Goal: Transaction & Acquisition: Purchase product/service

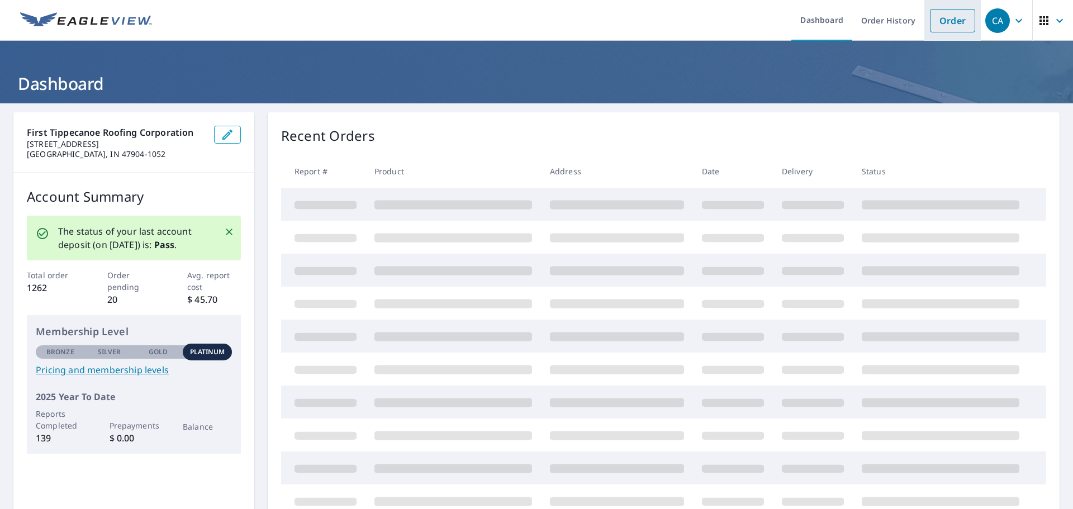
click at [951, 30] on link "Order" at bounding box center [952, 20] width 45 height 23
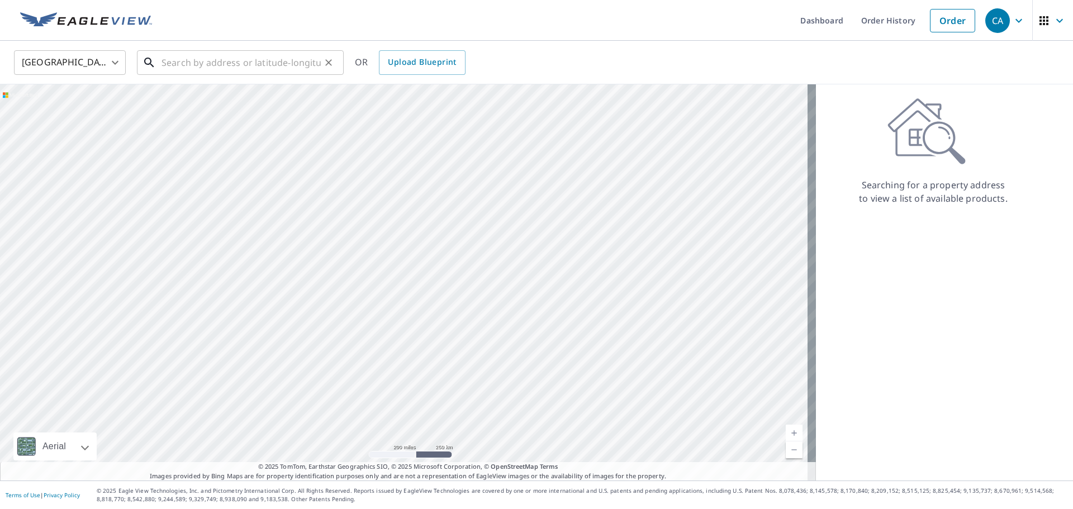
click at [179, 60] on input "text" at bounding box center [240, 62] width 159 height 31
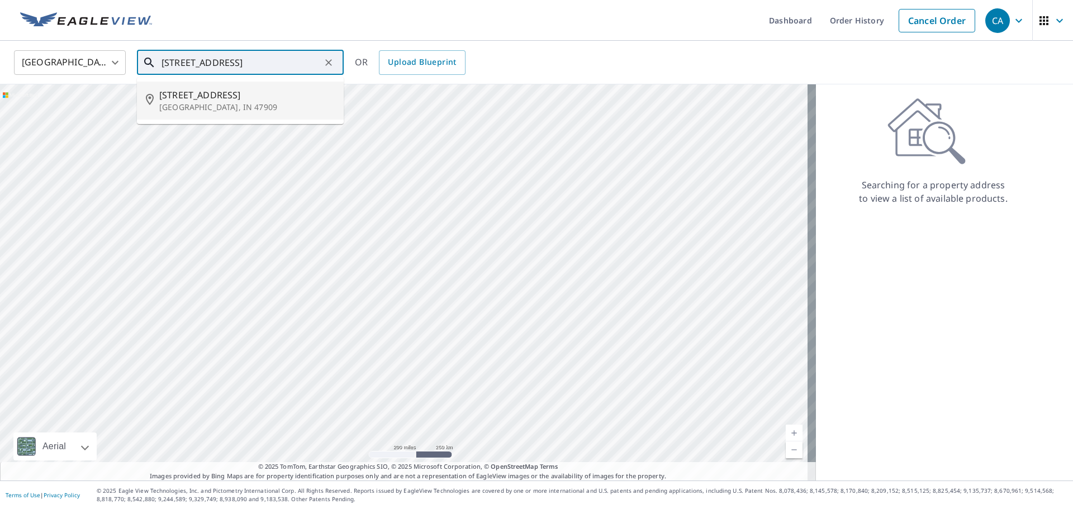
click at [174, 109] on p "Lafayette, IN 47909" at bounding box center [246, 107] width 175 height 11
type input "2621 Old Romney Rd Lafayette, IN 47909"
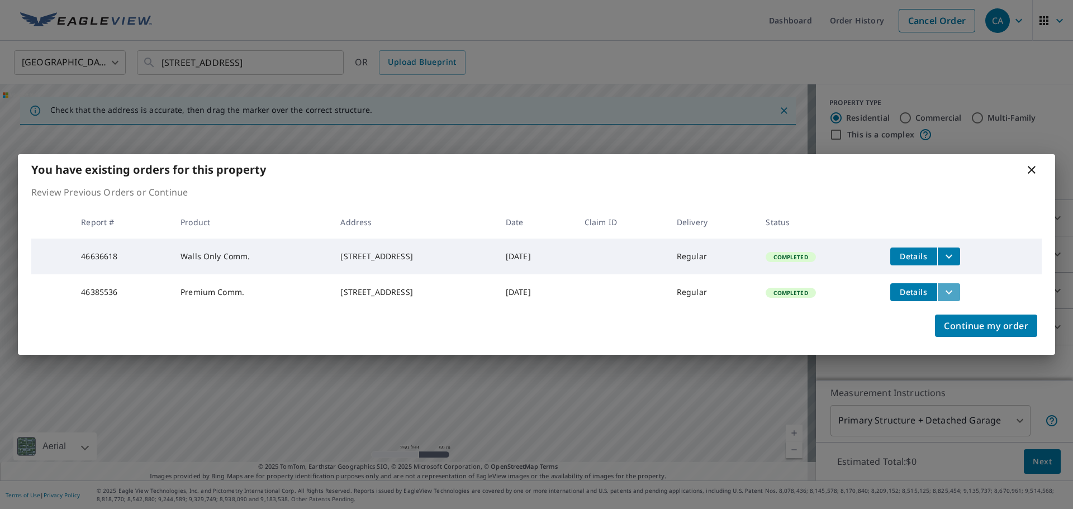
click at [956, 296] on icon "filesDropdownBtn-46385536" at bounding box center [948, 292] width 13 height 13
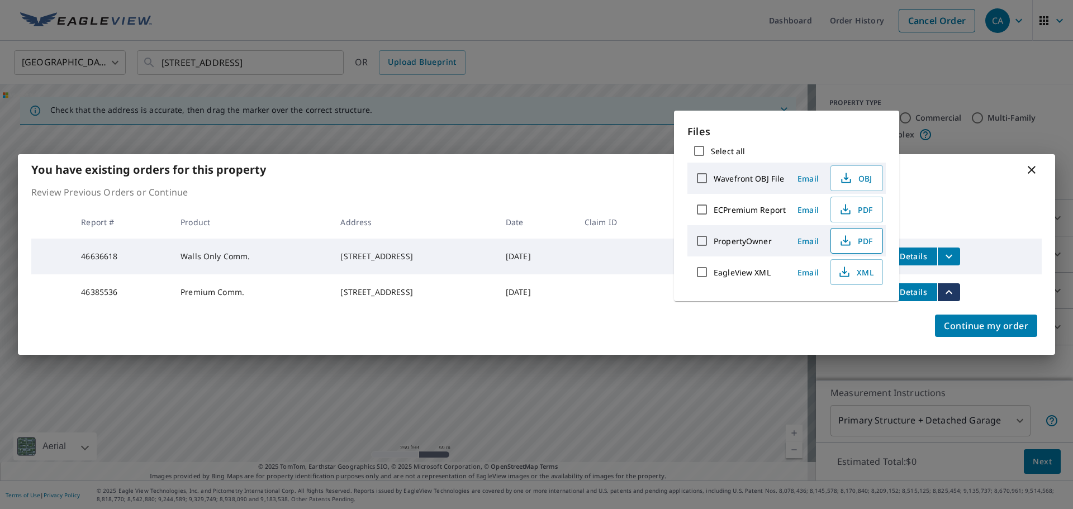
click at [863, 246] on span "PDF" at bounding box center [856, 240] width 36 height 13
click at [863, 270] on span "XML" at bounding box center [856, 271] width 36 height 13
click at [865, 211] on span "PDF" at bounding box center [856, 209] width 36 height 13
click at [537, 34] on div "You have existing orders for this property Review Previous Orders or Continue R…" at bounding box center [536, 254] width 1073 height 509
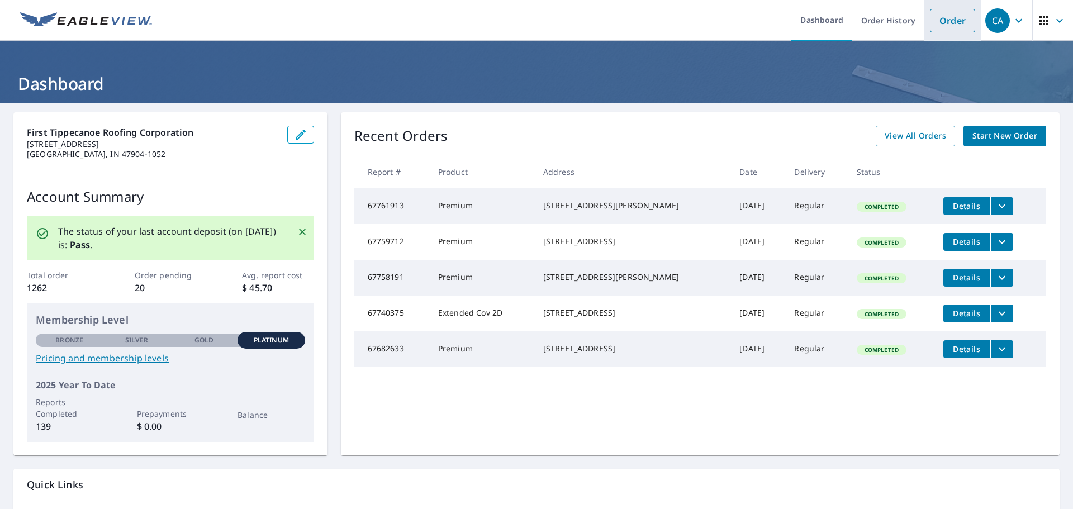
click at [930, 16] on link "Order" at bounding box center [952, 20] width 45 height 23
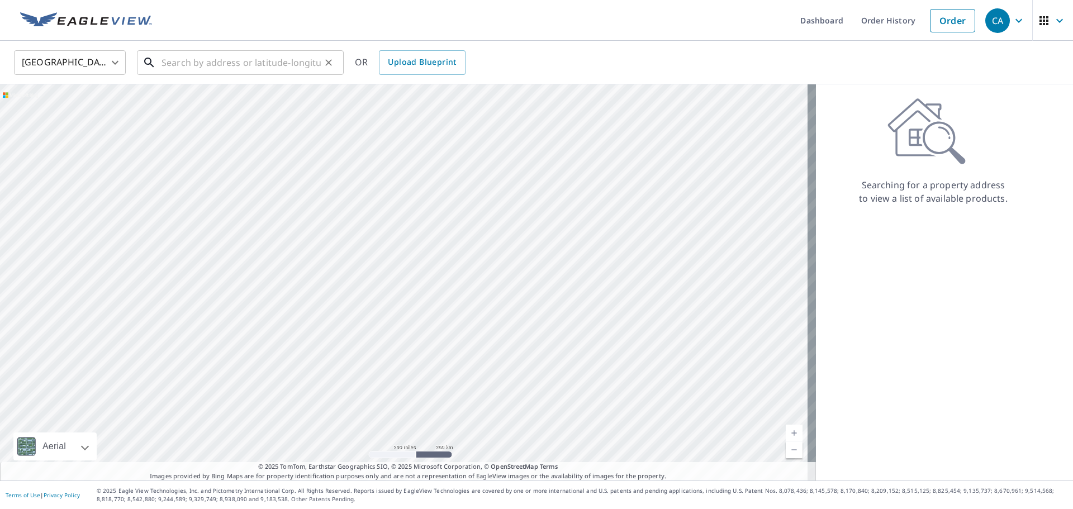
click at [310, 60] on input "text" at bounding box center [240, 62] width 159 height 31
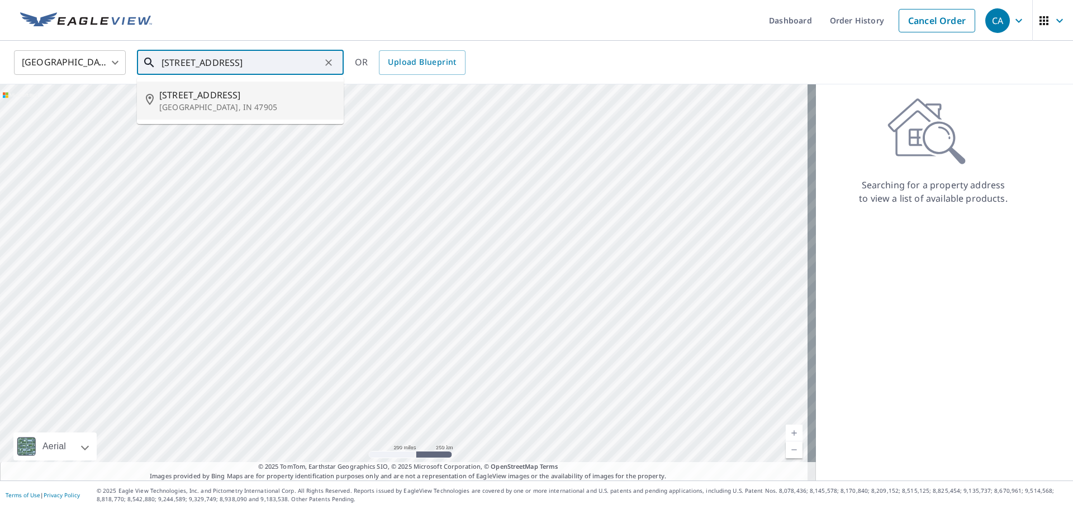
click at [279, 98] on span "[STREET_ADDRESS]" at bounding box center [246, 94] width 175 height 13
type input "[STREET_ADDRESS]"
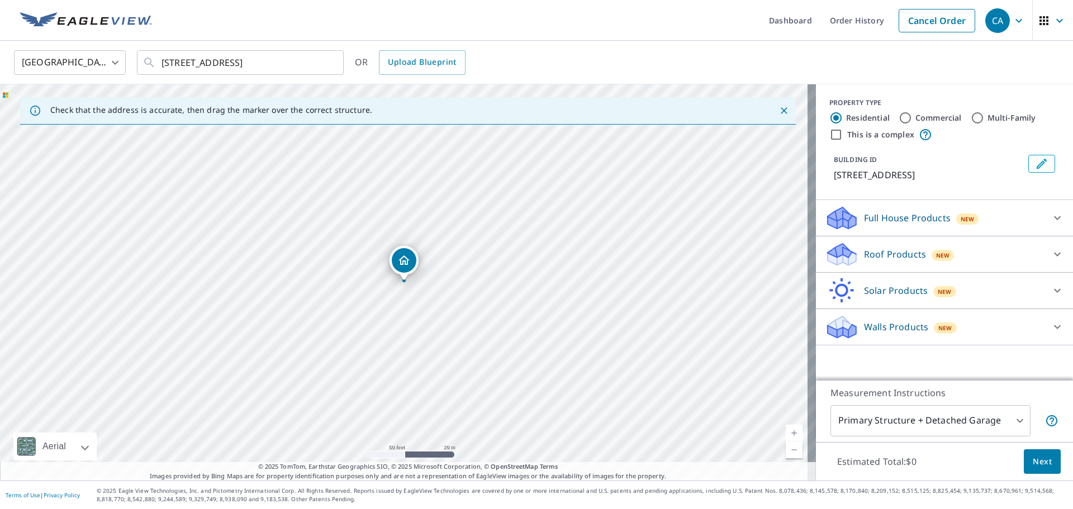
click at [880, 260] on p "Roof Products" at bounding box center [895, 254] width 62 height 13
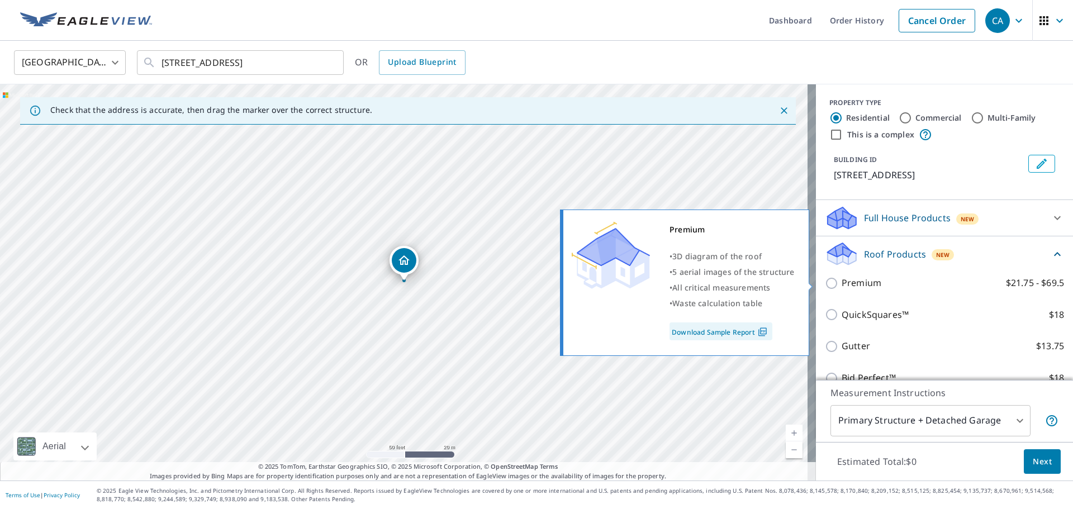
click at [865, 283] on p "Premium" at bounding box center [862, 283] width 40 height 14
click at [842, 283] on input "Premium $21.75 - $69.5" at bounding box center [833, 283] width 17 height 13
checkbox input "true"
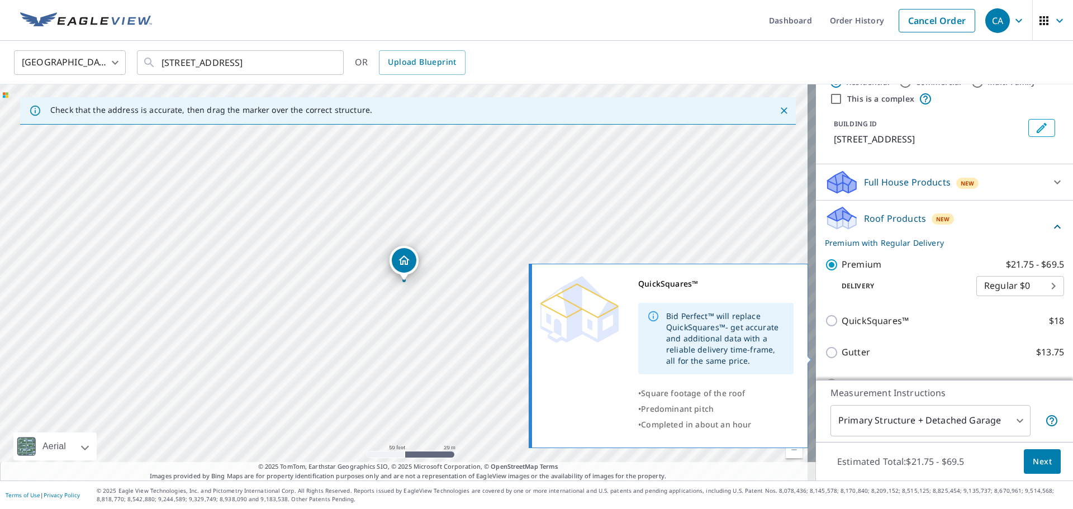
scroll to position [56, 0]
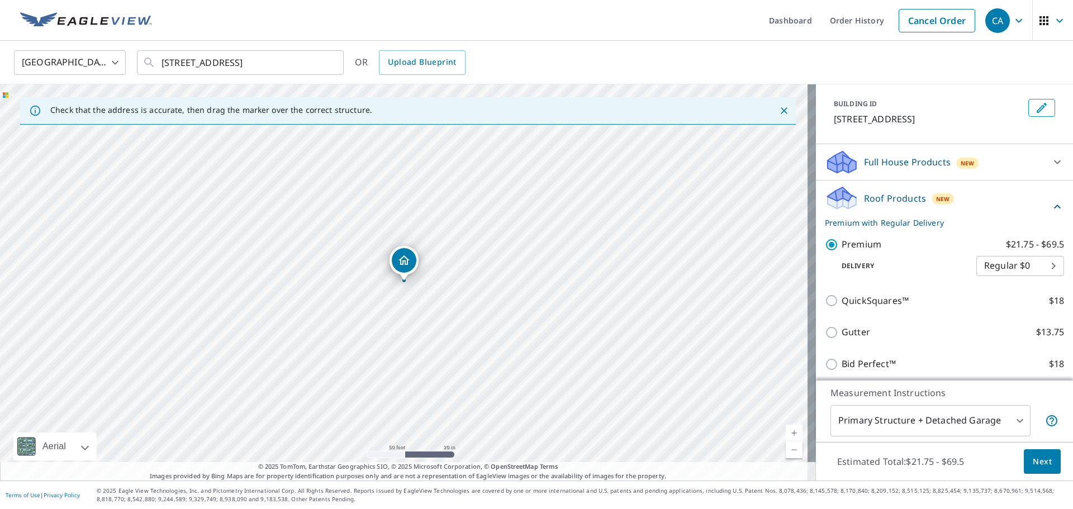
click at [948, 408] on body "CA CA Dashboard Order History Cancel Order CA [GEOGRAPHIC_DATA] [GEOGRAPHIC_DAT…" at bounding box center [536, 254] width 1073 height 509
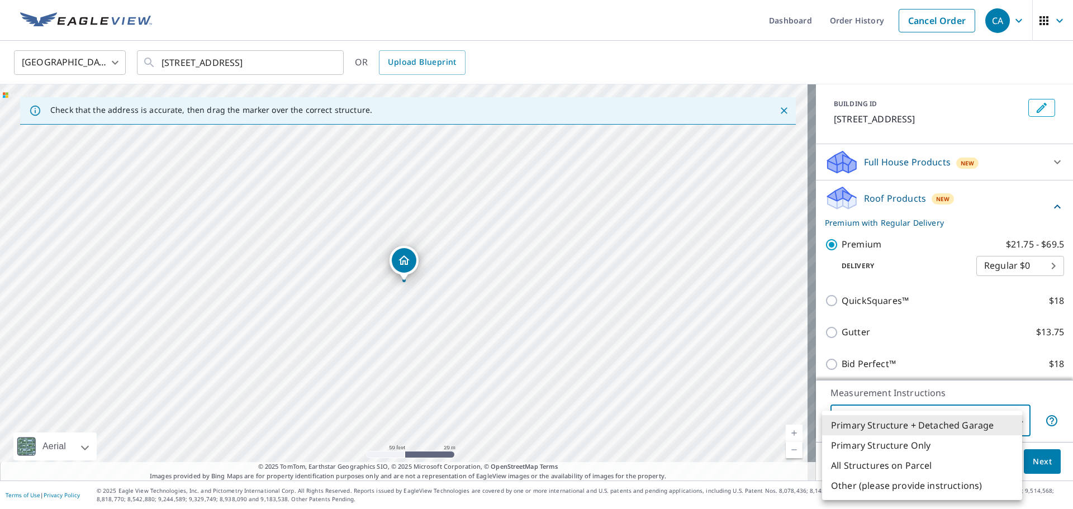
click at [876, 449] on li "Primary Structure Only" at bounding box center [922, 445] width 200 height 20
type input "2"
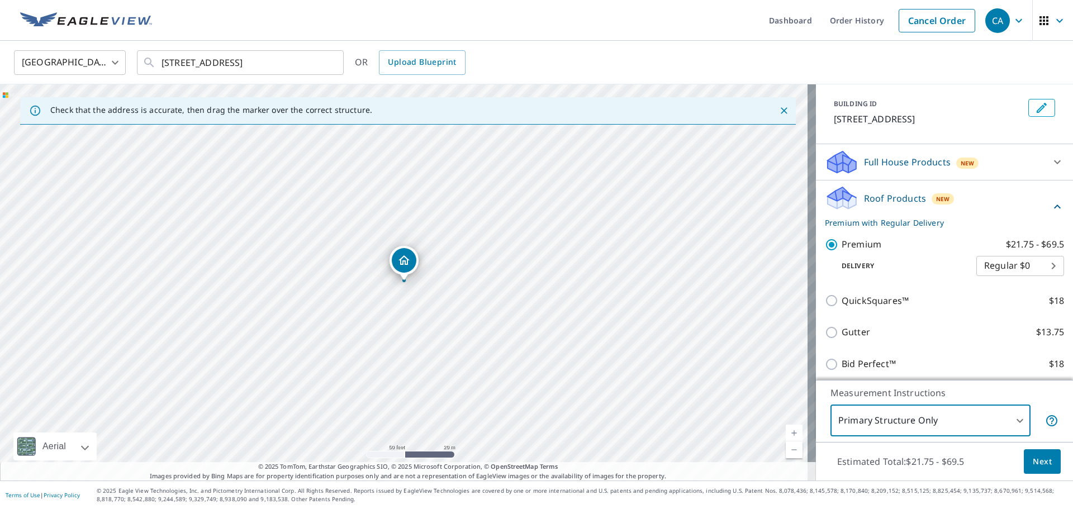
click at [1024, 462] on button "Next" at bounding box center [1042, 461] width 37 height 25
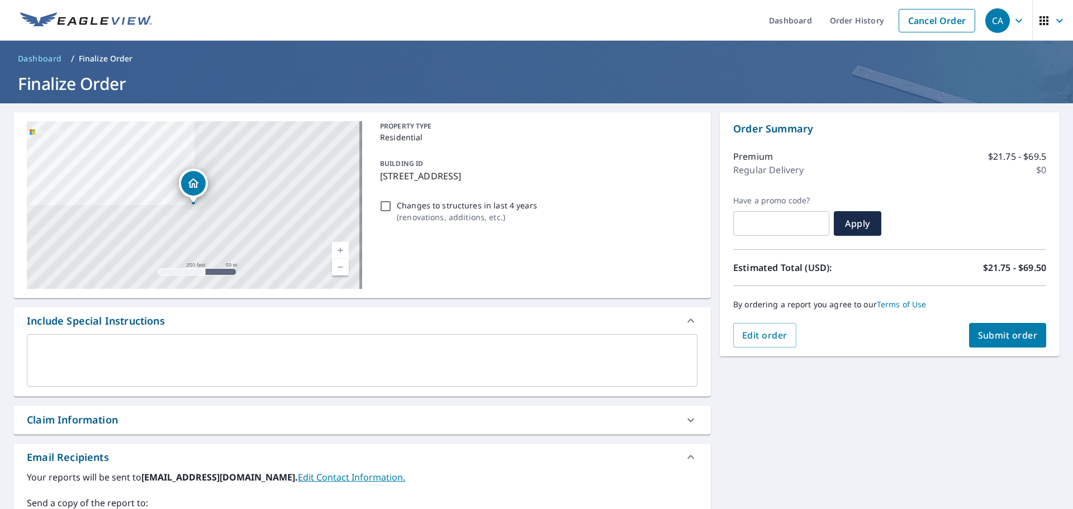
click at [1032, 343] on button "Submit order" at bounding box center [1008, 335] width 78 height 25
checkbox input "true"
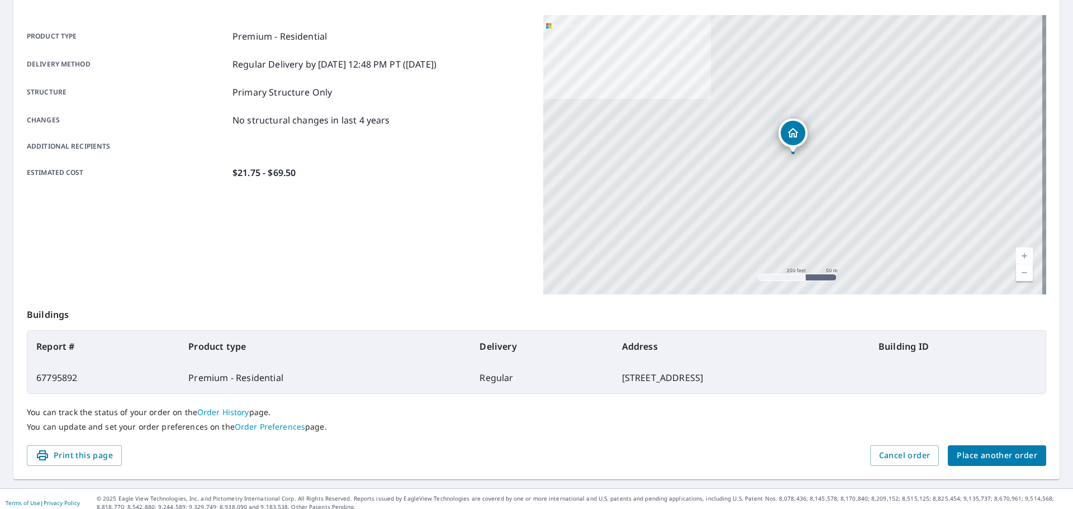
scroll to position [149, 0]
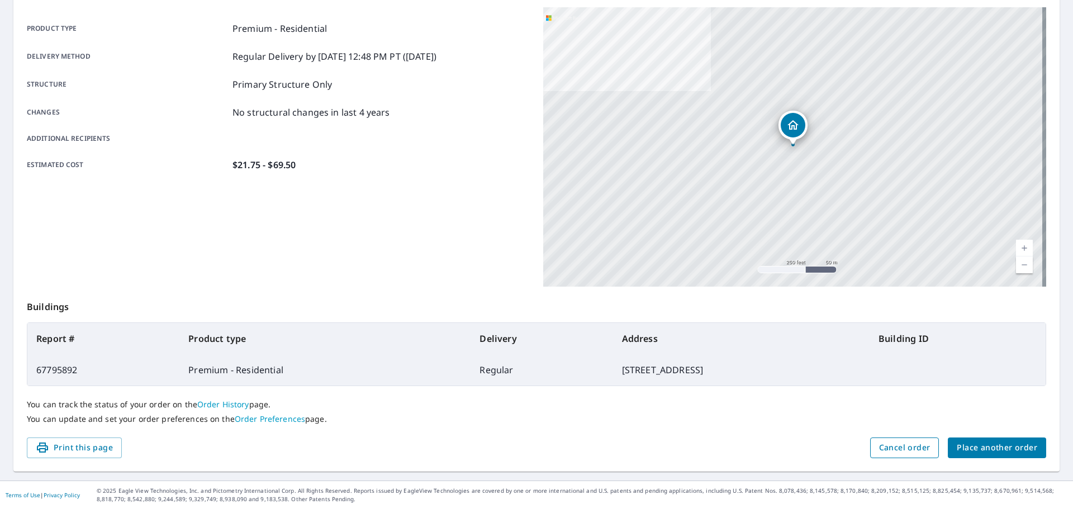
click at [909, 458] on button "Cancel order" at bounding box center [904, 448] width 69 height 21
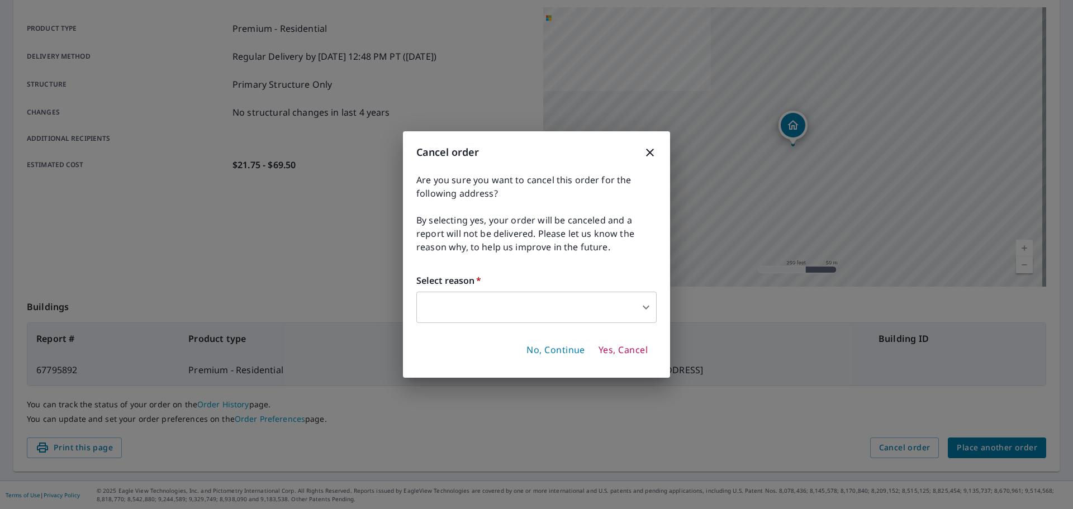
click at [495, 311] on body "CA CA Dashboard Order History Order CA Order Submitted Order details Product ty…" at bounding box center [536, 254] width 1073 height 509
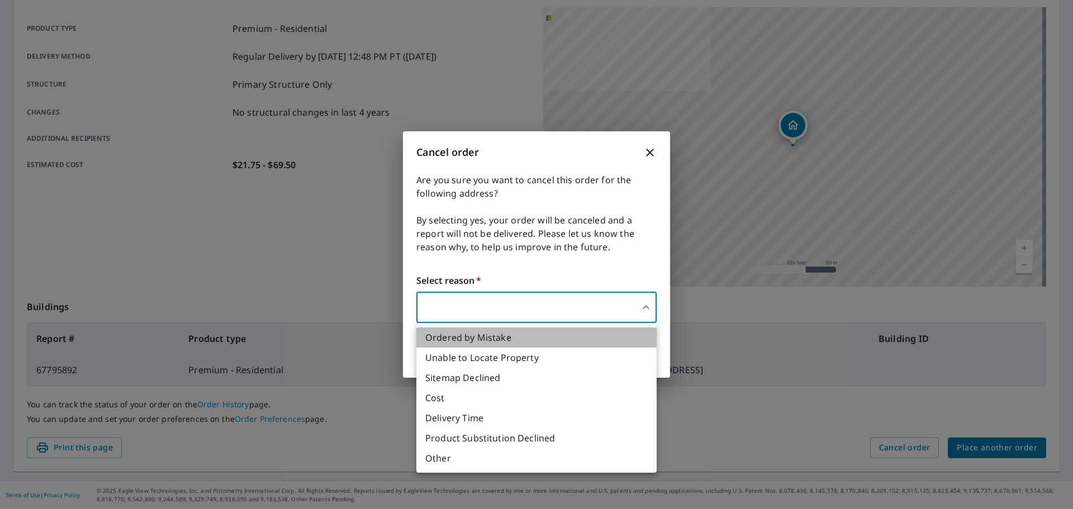
click at [473, 338] on li "Ordered by Mistake" at bounding box center [536, 337] width 240 height 20
type input "30"
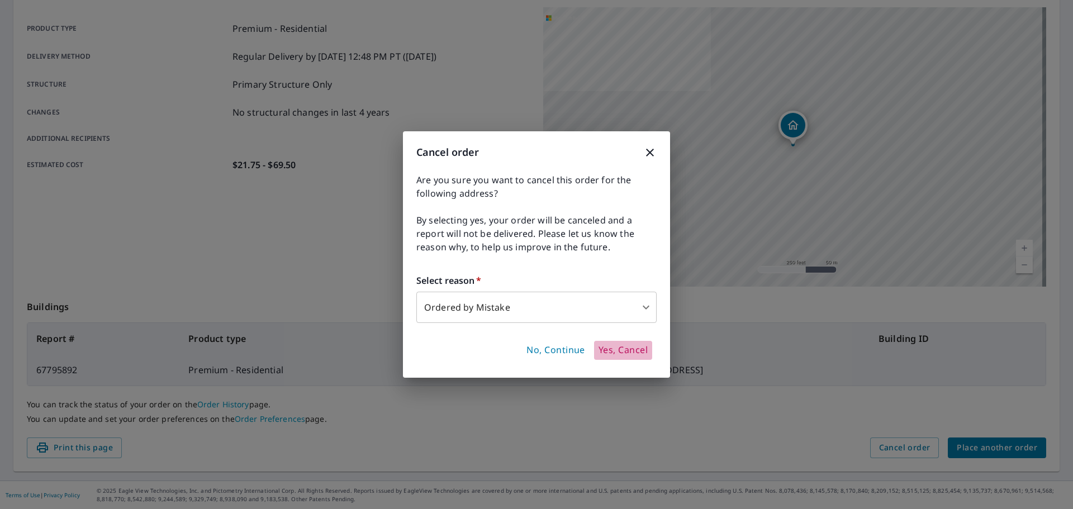
click at [618, 348] on span "Yes, Cancel" at bounding box center [622, 350] width 49 height 12
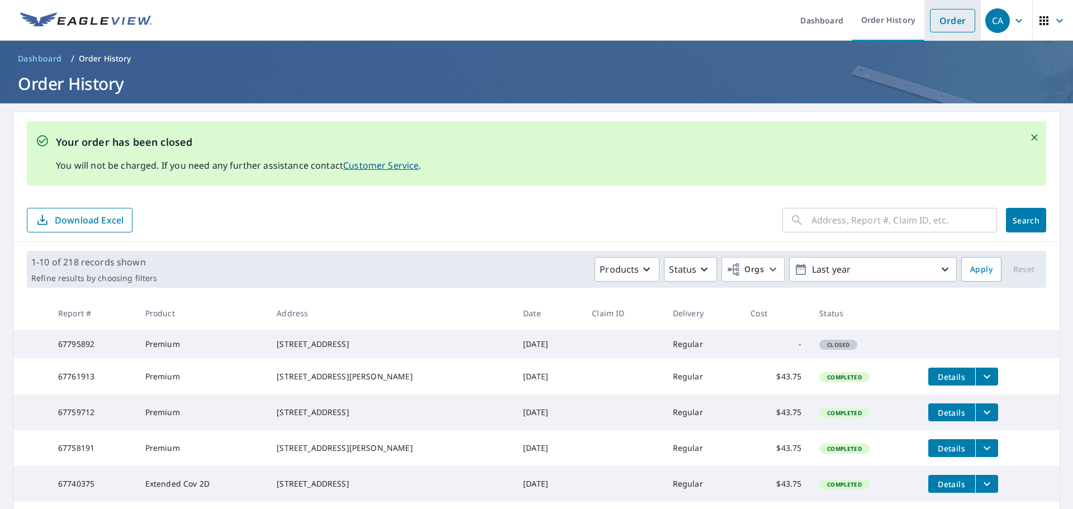
click at [939, 18] on link "Order" at bounding box center [952, 20] width 45 height 23
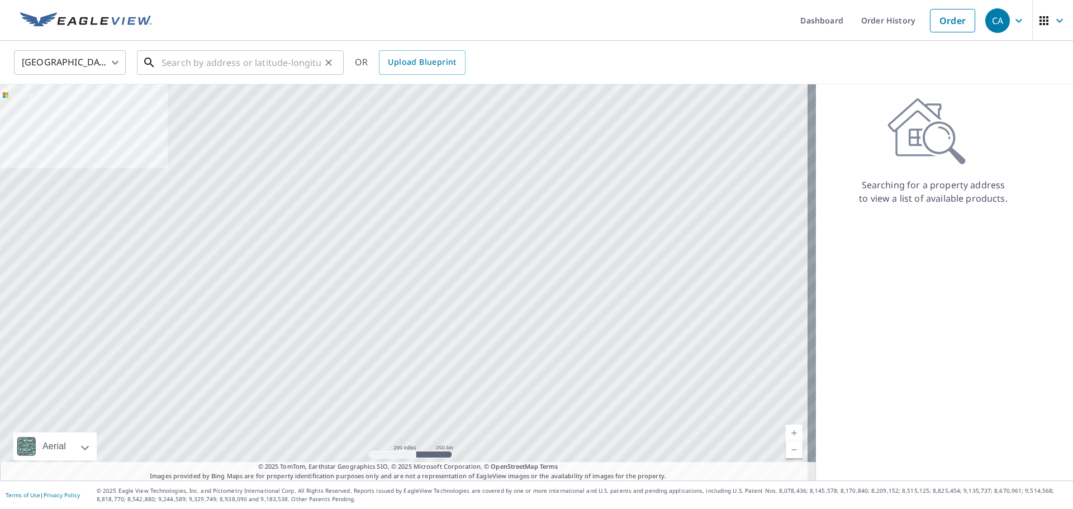
click at [197, 66] on input "text" at bounding box center [240, 62] width 159 height 31
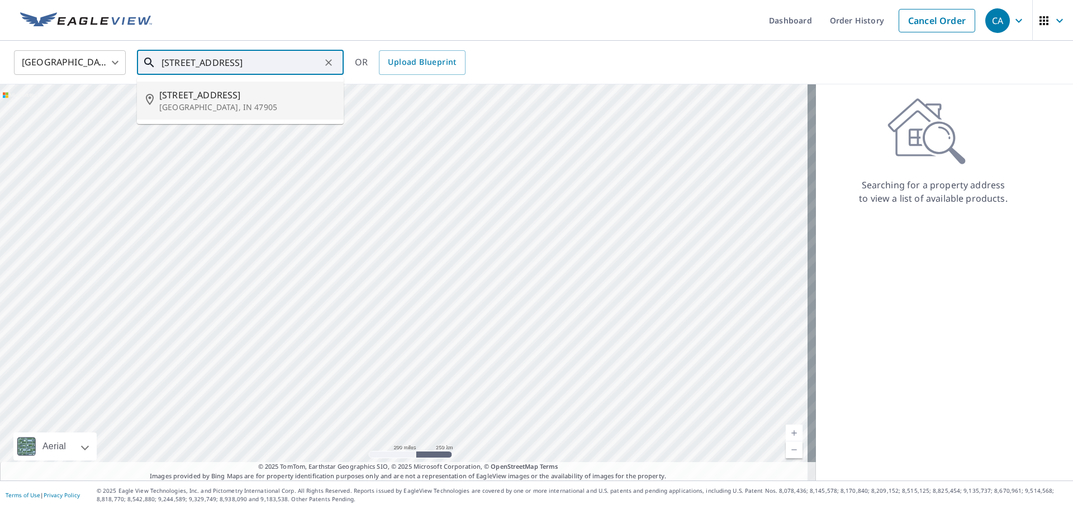
click at [201, 104] on p "[GEOGRAPHIC_DATA], IN 47905" at bounding box center [246, 107] width 175 height 11
type input "[STREET_ADDRESS]"
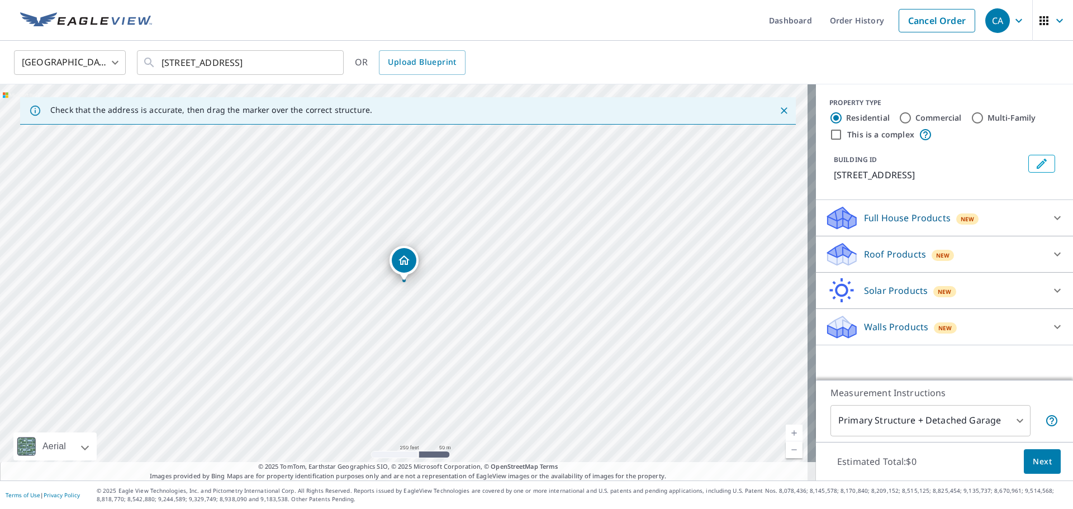
click at [907, 248] on p "Roof Products" at bounding box center [895, 254] width 62 height 13
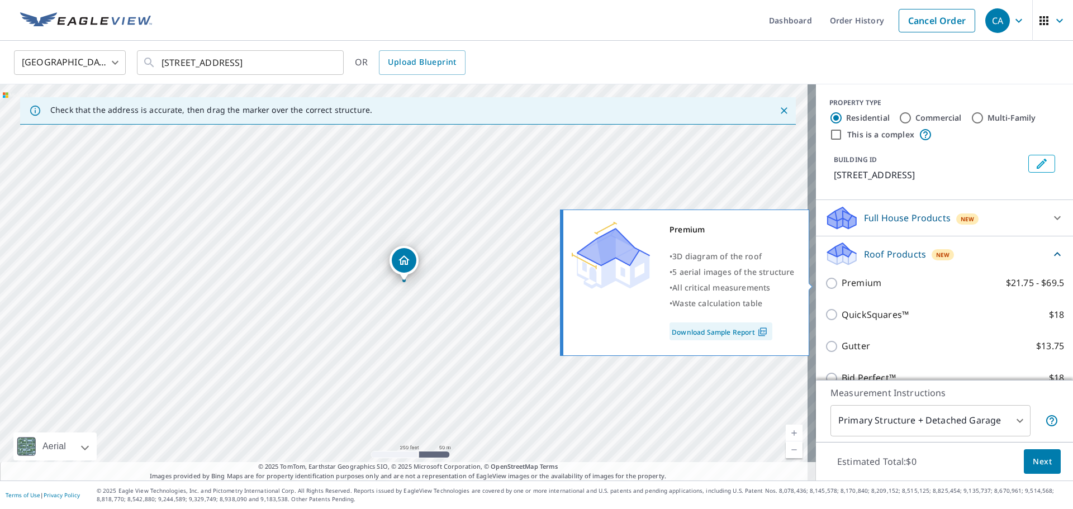
click at [860, 282] on p "Premium" at bounding box center [862, 283] width 40 height 14
click at [842, 282] on input "Premium $21.75 - $69.5" at bounding box center [833, 283] width 17 height 13
checkbox input "true"
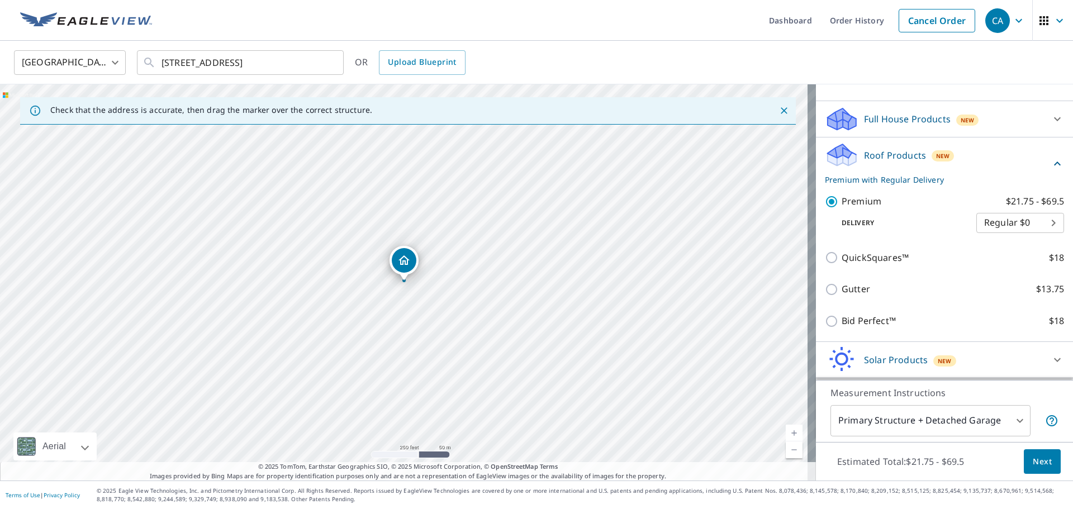
scroll to position [112, 0]
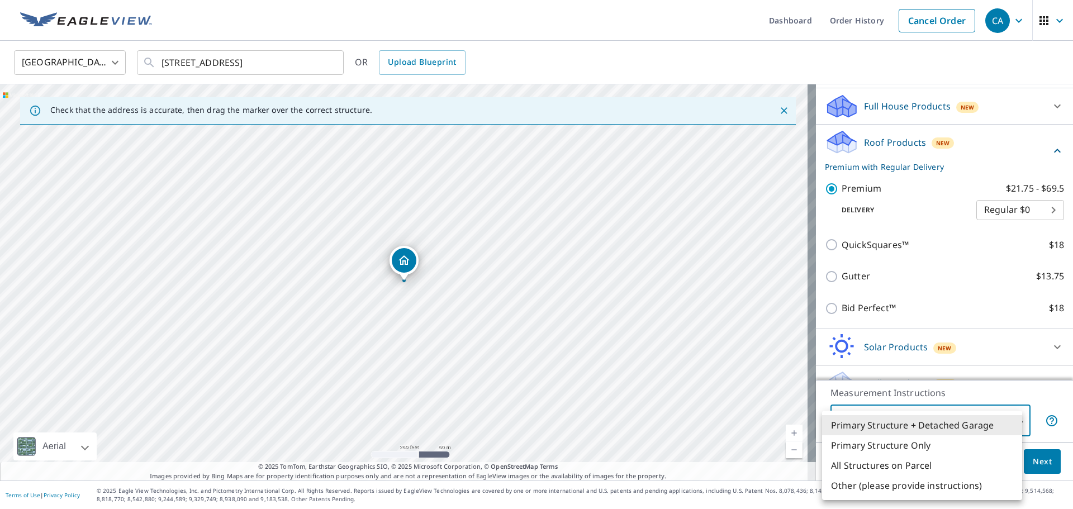
click at [910, 422] on body "CA CA Dashboard Order History Cancel Order CA [GEOGRAPHIC_DATA] [GEOGRAPHIC_DAT…" at bounding box center [536, 254] width 1073 height 509
click at [907, 444] on li "Primary Structure Only" at bounding box center [922, 445] width 200 height 20
type input "2"
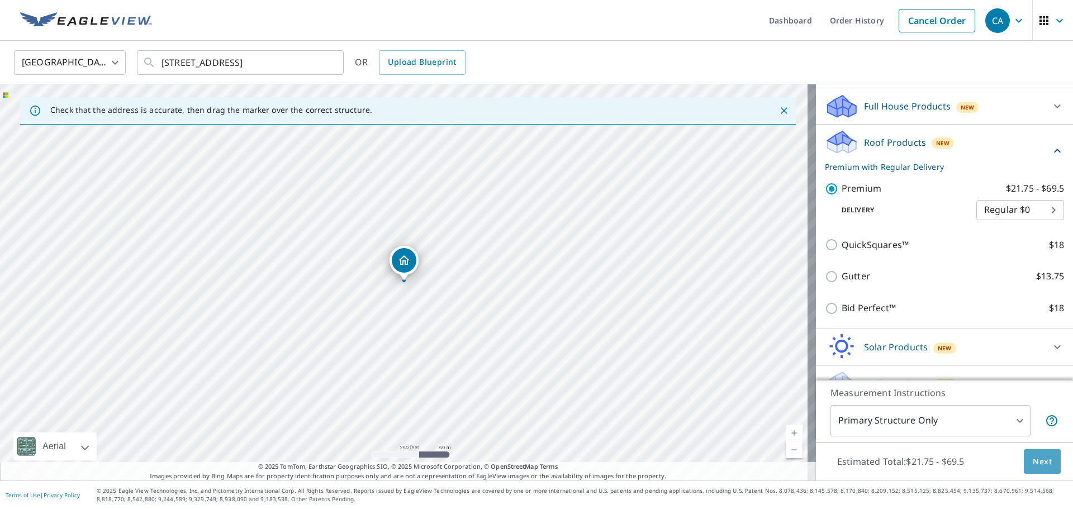
click at [1033, 463] on span "Next" at bounding box center [1042, 462] width 19 height 14
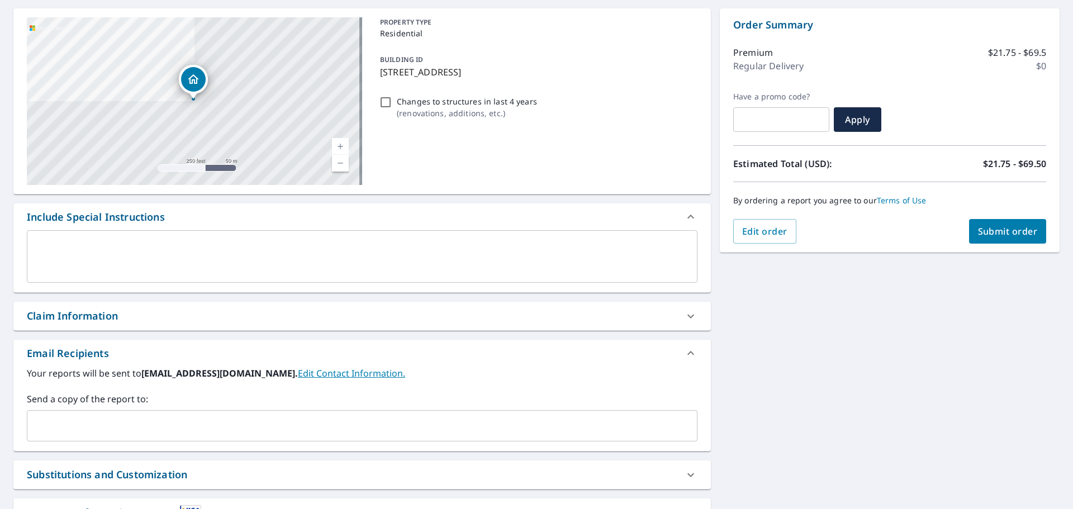
scroll to position [112, 0]
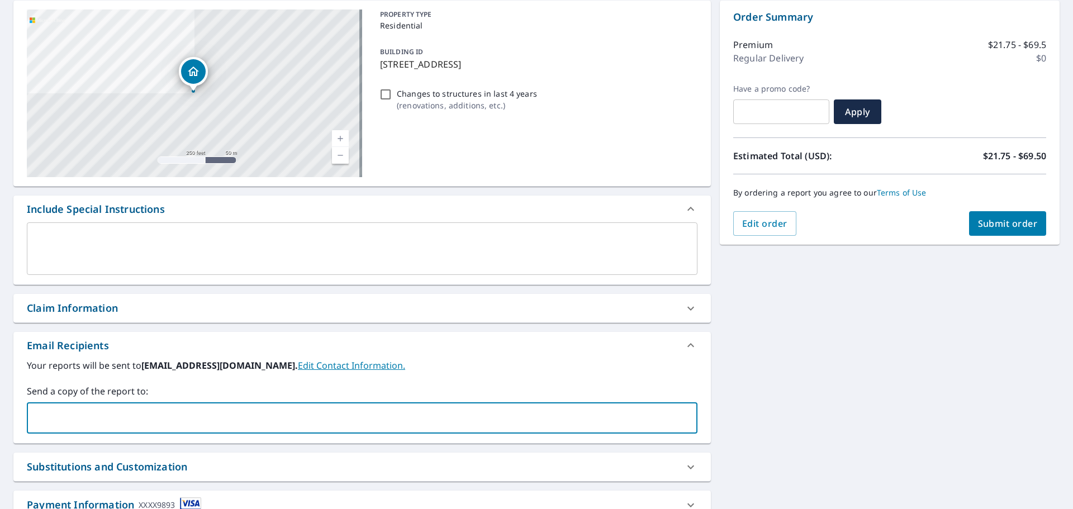
click at [89, 413] on input "text" at bounding box center [354, 417] width 644 height 21
type input "[EMAIL_ADDRESS][DOMAIN_NAME]"
checkbox input "true"
type input "[EMAIL_ADDRESS][DOMAIN_NAME]"
checkbox input "true"
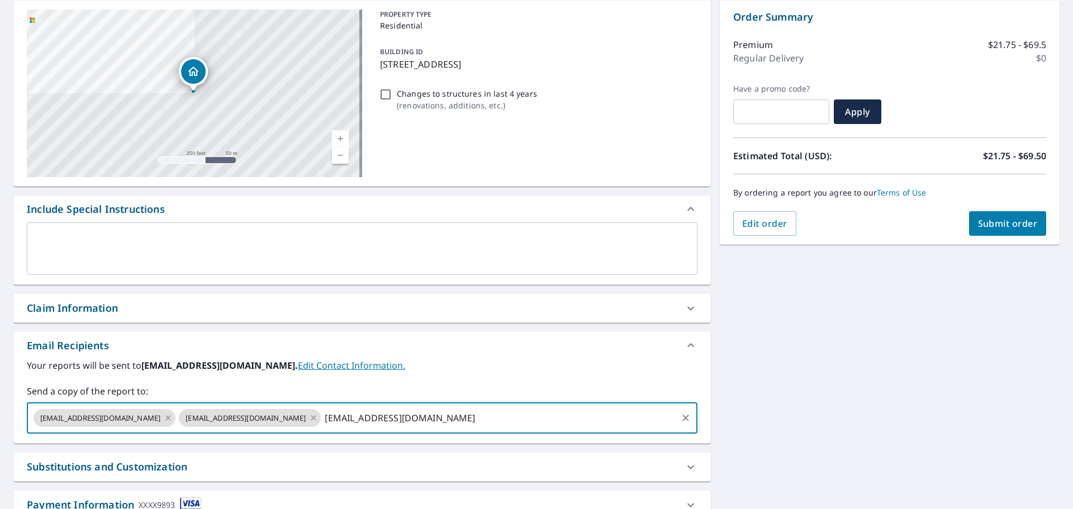
type input "[EMAIL_ADDRESS][DOMAIN_NAME]"
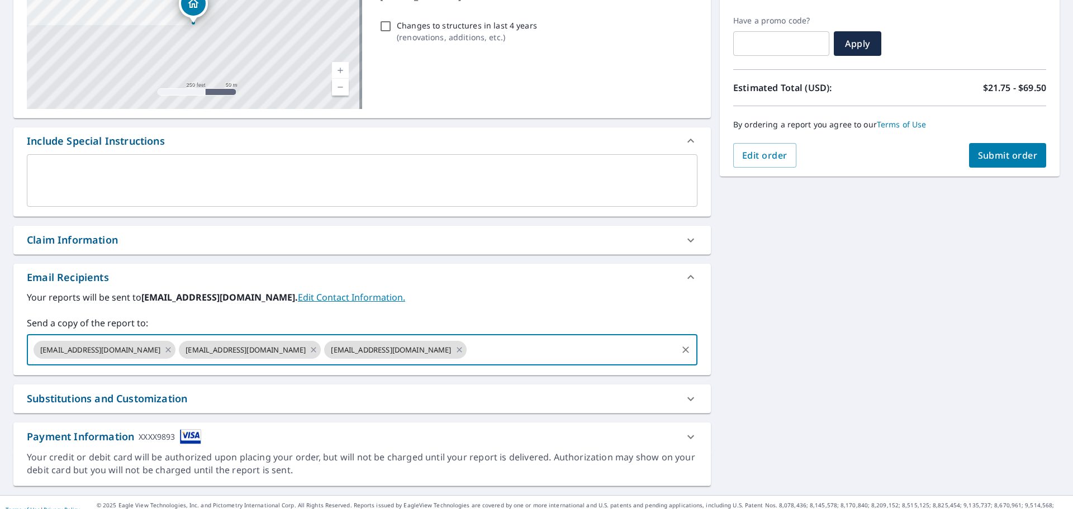
scroll to position [194, 0]
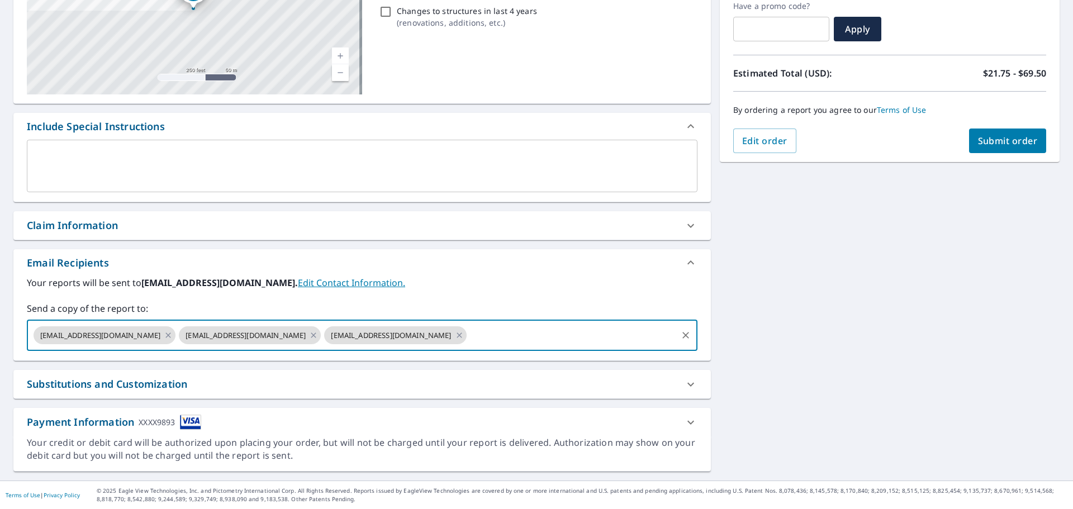
click at [1013, 144] on span "Submit order" at bounding box center [1008, 141] width 60 height 12
checkbox input "true"
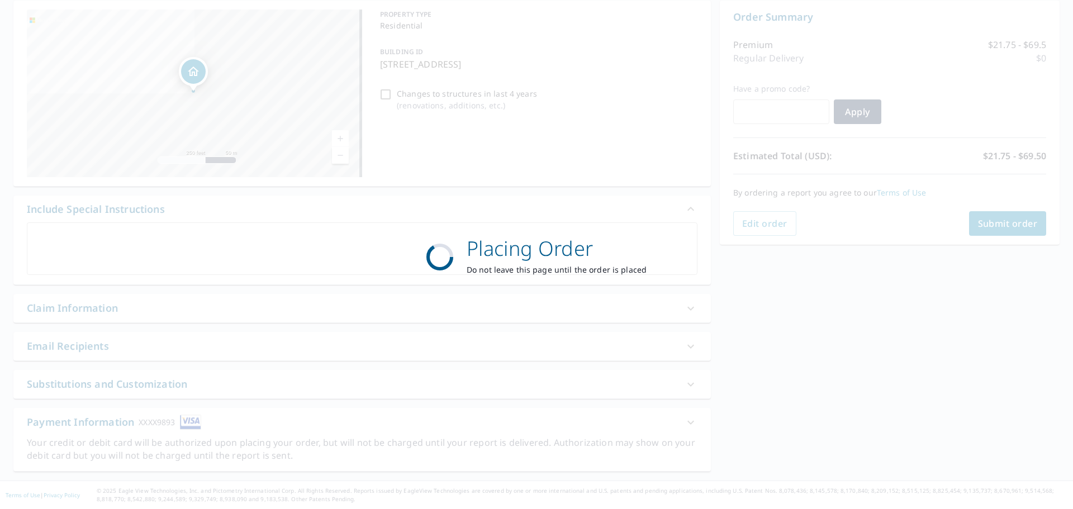
scroll to position [112, 0]
